Goal: Transaction & Acquisition: Purchase product/service

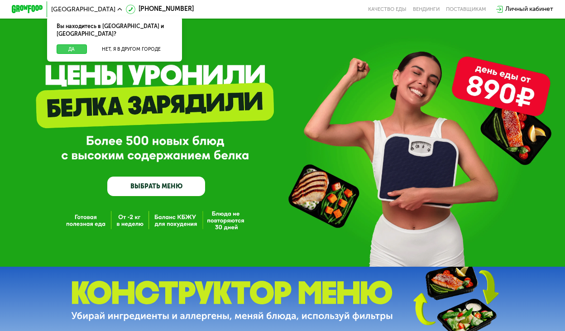
click at [77, 44] on button "Да" at bounding box center [72, 49] width 30 height 10
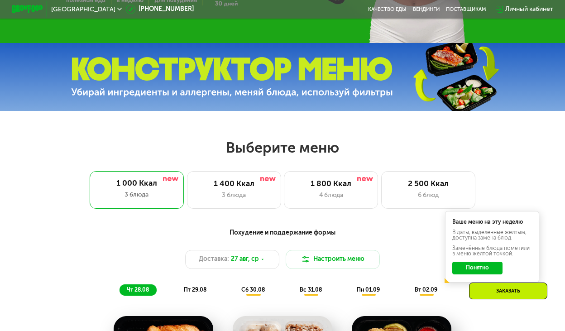
scroll to position [228, 0]
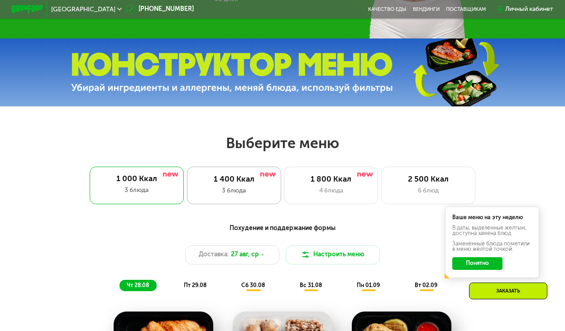
click at [245, 181] on div "1 400 Ккал" at bounding box center [233, 180] width 77 height 10
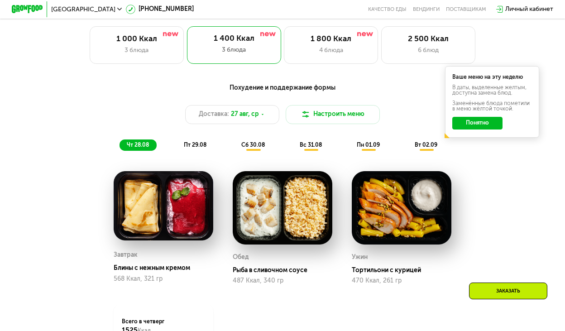
scroll to position [370, 0]
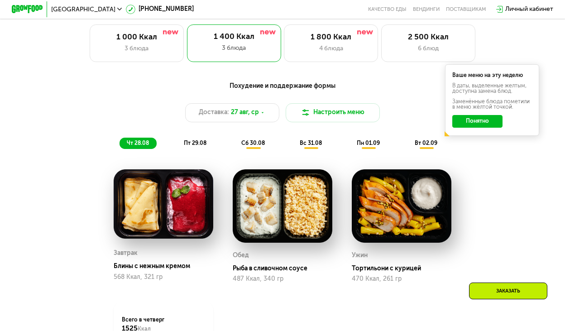
click at [199, 143] on span "пт 29.08" at bounding box center [195, 143] width 23 height 6
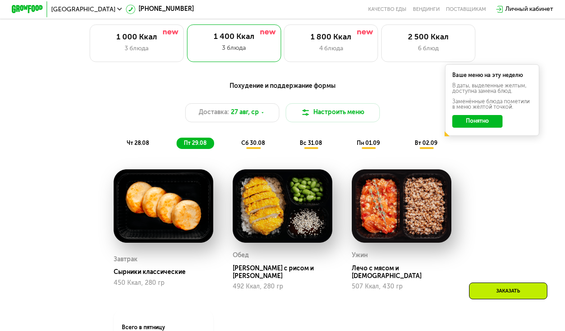
click at [259, 145] on span "сб 30.08" at bounding box center [253, 143] width 24 height 6
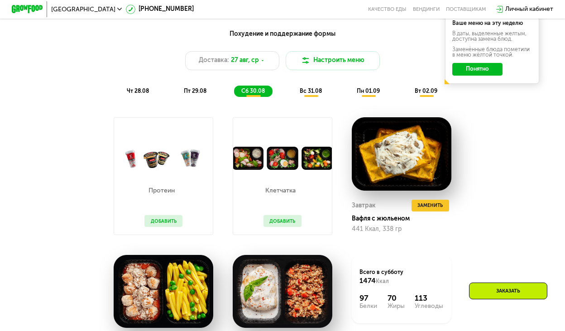
scroll to position [396, 0]
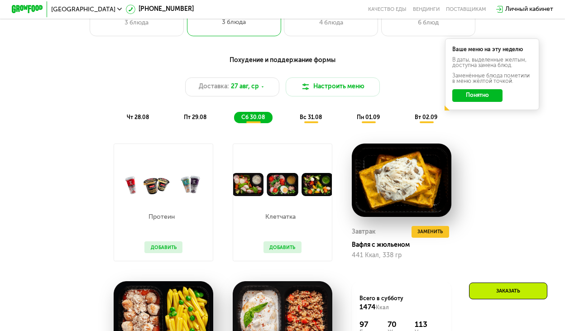
click at [305, 116] on span "вс 31.08" at bounding box center [311, 117] width 22 height 6
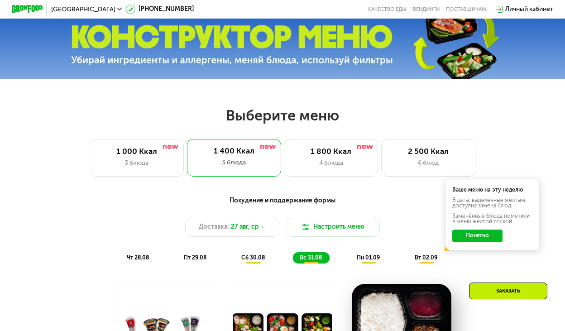
scroll to position [259, 0]
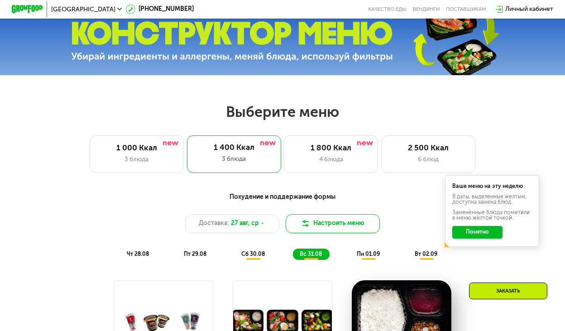
click at [319, 223] on button "Настроить меню" at bounding box center [333, 223] width 94 height 19
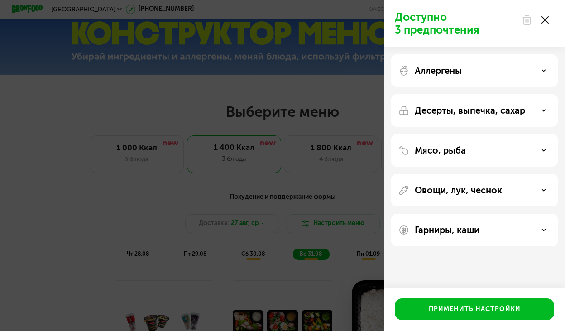
click at [495, 105] on p "Десерты, выпечка, сахар" at bounding box center [469, 110] width 110 height 11
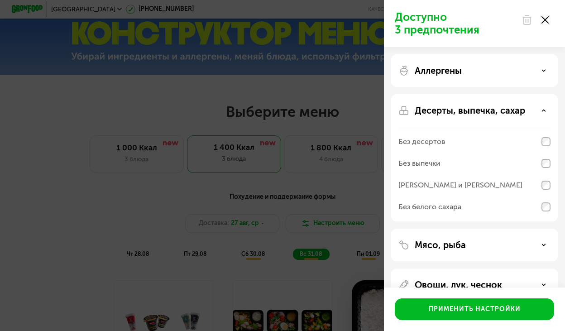
click at [495, 106] on p "Десерты, выпечка, сахар" at bounding box center [469, 110] width 110 height 11
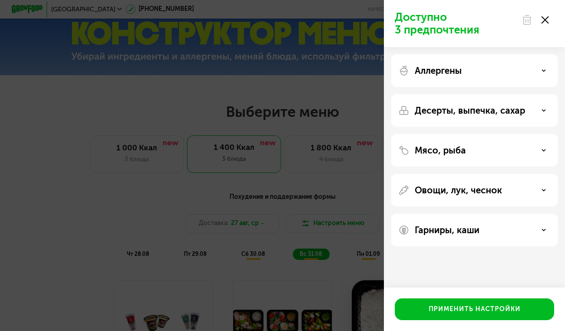
click at [474, 149] on div "Мясо, рыба" at bounding box center [474, 150] width 152 height 11
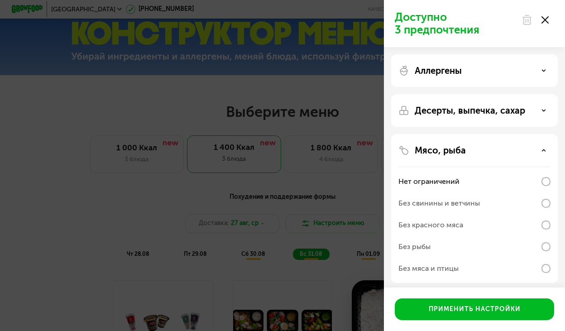
click at [494, 214] on div "Без свинины и ветчины" at bounding box center [474, 225] width 152 height 22
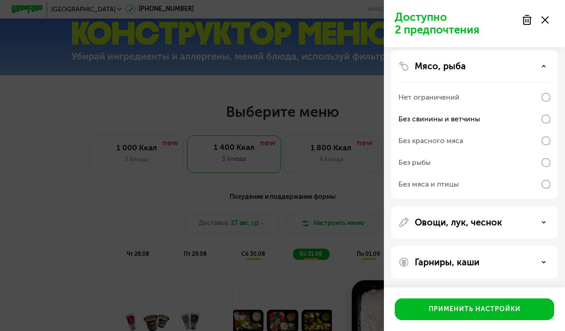
click at [487, 224] on p "Овощи, лук, чеснок" at bounding box center [457, 222] width 87 height 11
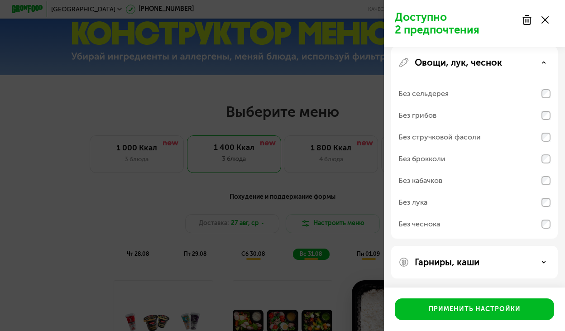
click at [469, 257] on p "Гарниры, каши" at bounding box center [446, 262] width 65 height 11
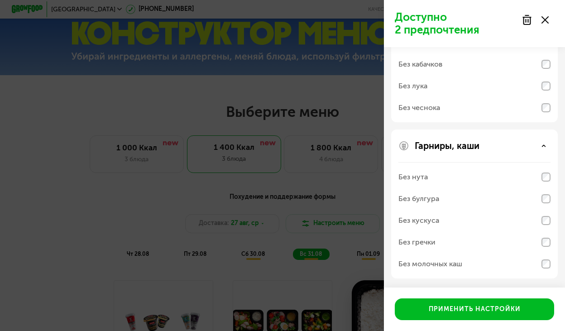
scroll to position [360, 0]
click at [511, 97] on div "Без молочных каш" at bounding box center [474, 86] width 152 height 22
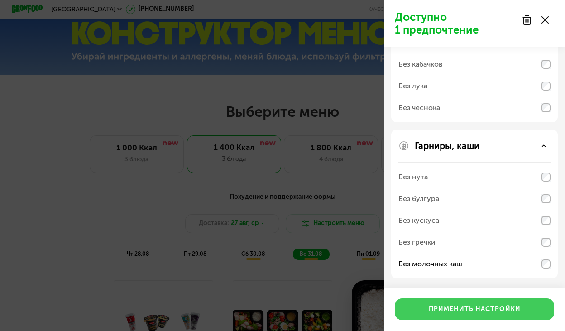
click at [489, 309] on div "Применить настройки" at bounding box center [474, 309] width 92 height 9
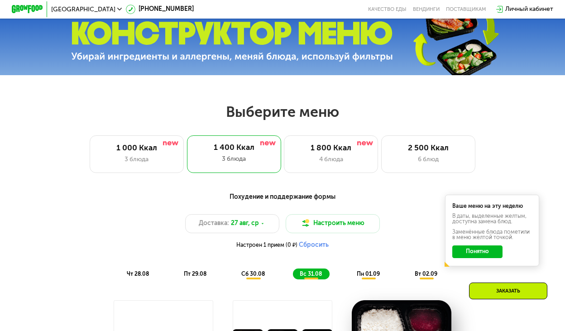
click at [464, 253] on button "Понятно" at bounding box center [477, 251] width 51 height 13
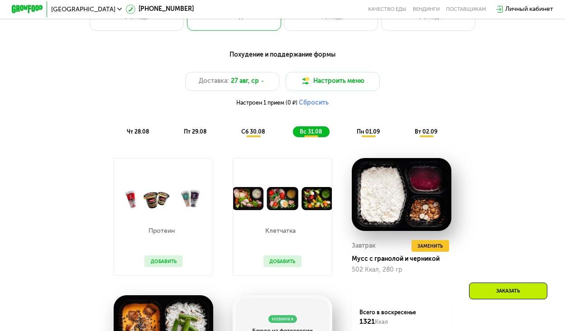
scroll to position [405, 0]
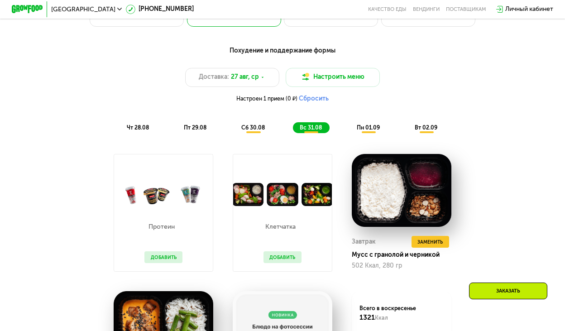
click at [359, 130] on span "пн 01.09" at bounding box center [368, 127] width 23 height 6
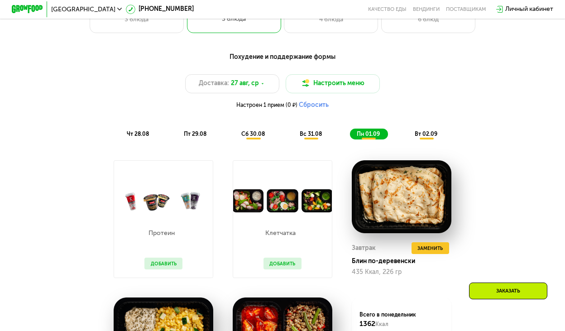
scroll to position [395, 0]
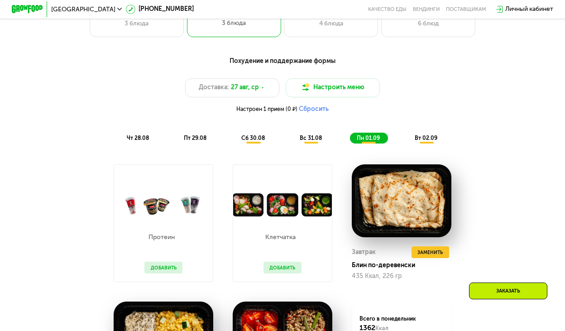
click at [424, 135] on span "вт 02.09" at bounding box center [425, 138] width 23 height 6
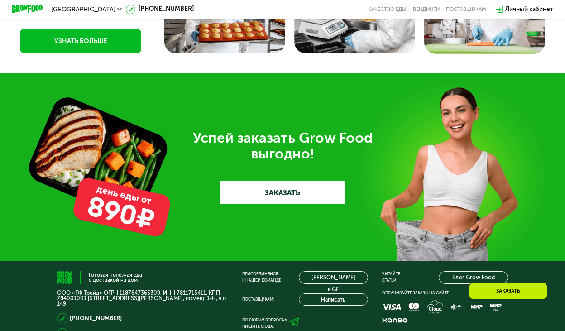
scroll to position [2294, 0]
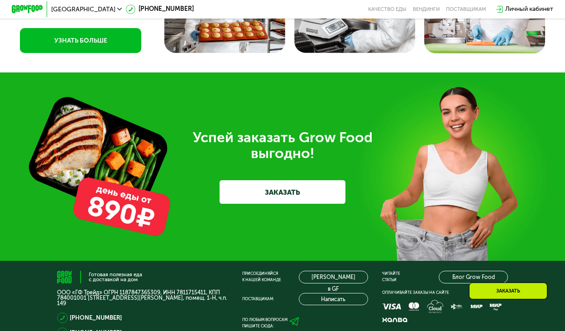
click at [299, 192] on link "ЗАКАЗАТЬ" at bounding box center [281, 192] width 125 height 24
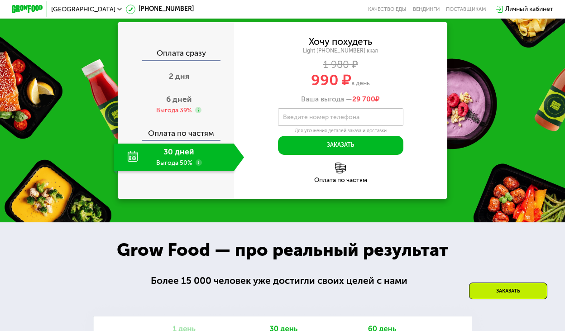
scroll to position [842, 0]
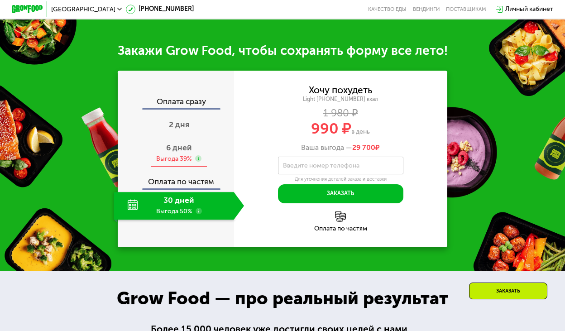
click at [185, 144] on span "6 дней" at bounding box center [179, 148] width 26 height 10
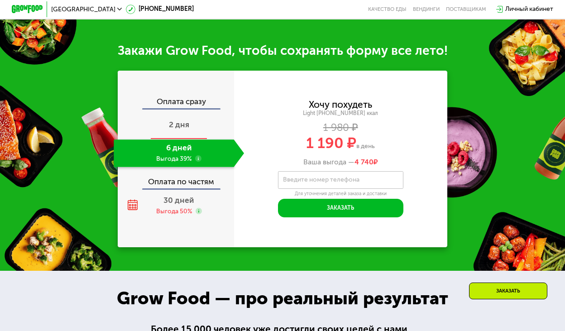
click at [187, 133] on div "2 дня" at bounding box center [179, 126] width 130 height 28
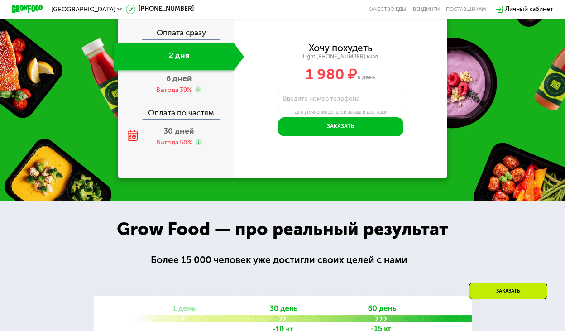
click at [191, 62] on div "2 дня" at bounding box center [174, 57] width 120 height 28
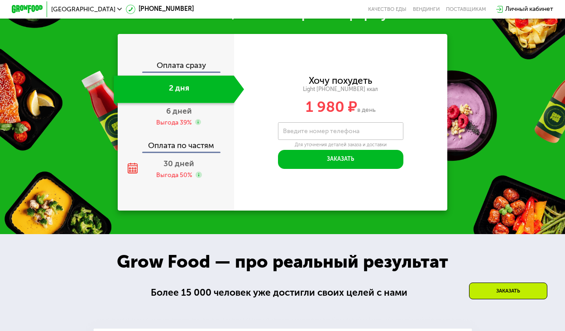
scroll to position [779, 0]
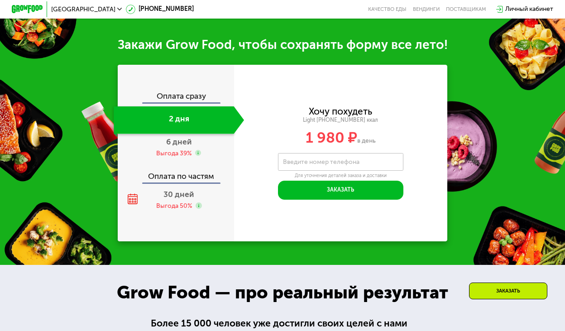
click at [191, 93] on div "Оплата сразу" at bounding box center [176, 97] width 115 height 10
click at [182, 195] on span "30 дней" at bounding box center [178, 195] width 31 height 10
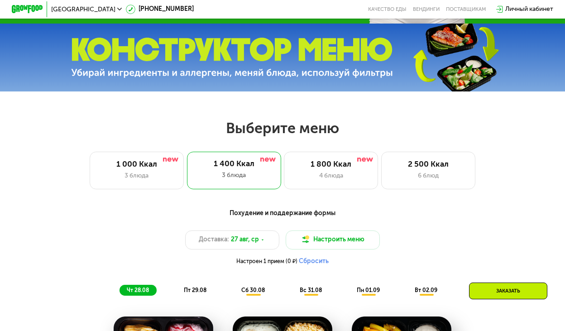
scroll to position [207, 0]
